Goal: Transaction & Acquisition: Register for event/course

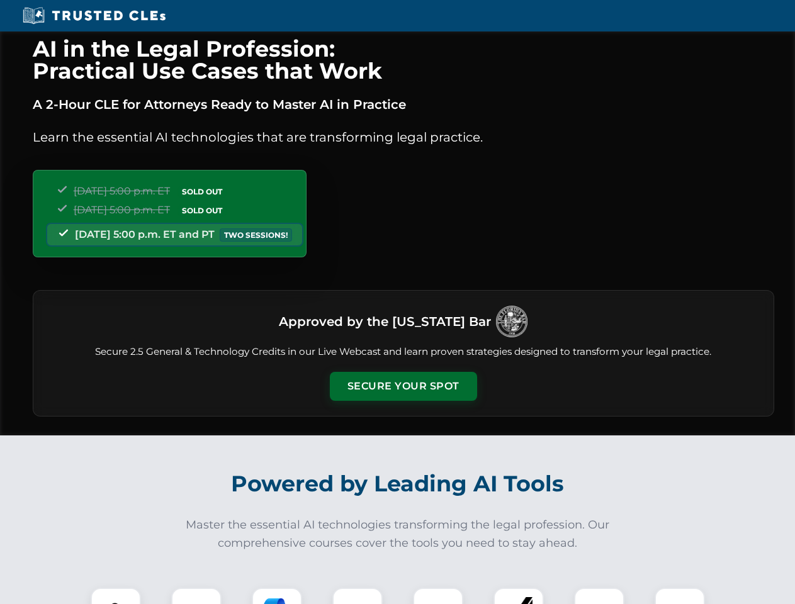
click at [403, 387] on button "Secure Your Spot" at bounding box center [403, 386] width 147 height 29
click at [116, 596] on img at bounding box center [116, 613] width 37 height 37
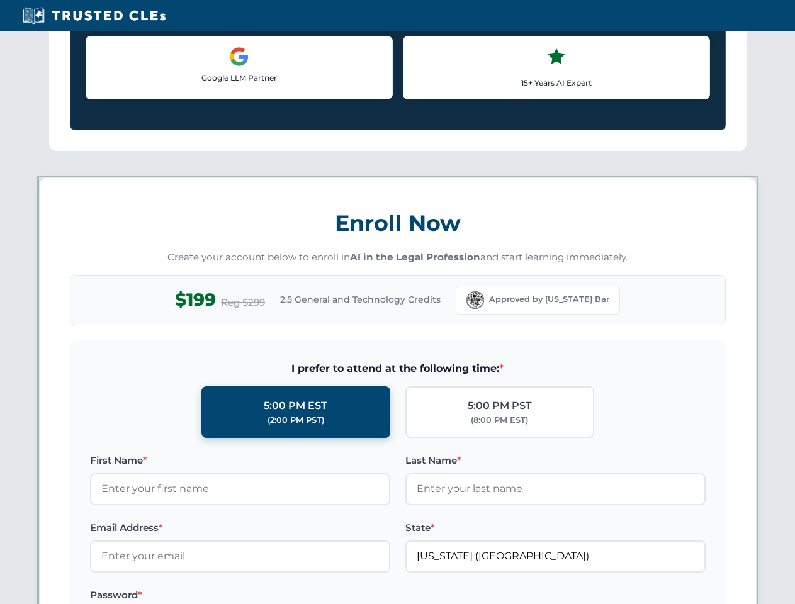
click at [277, 596] on label "Password *" at bounding box center [240, 595] width 300 height 15
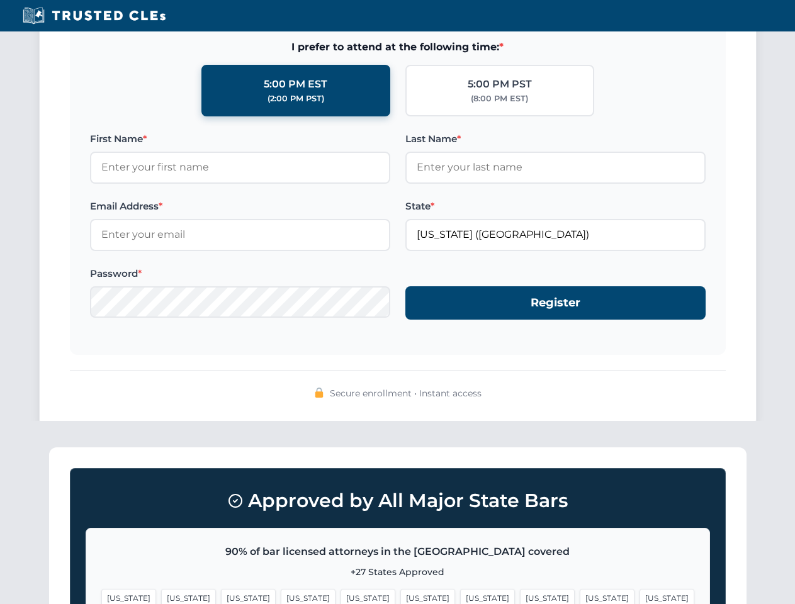
click at [580, 596] on span "[US_STATE]" at bounding box center [607, 598] width 55 height 18
